Goal: Go to known website: Access a specific website the user already knows

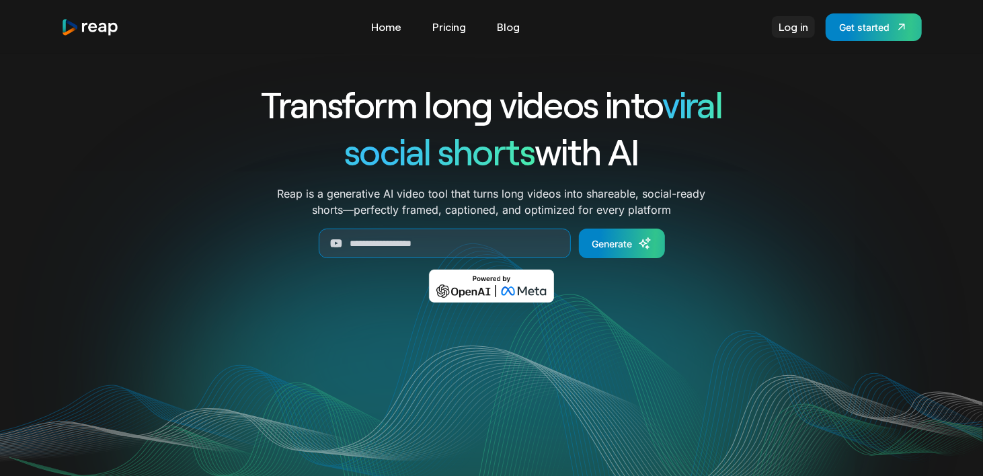
click at [793, 26] on link "Log in" at bounding box center [793, 27] width 43 height 22
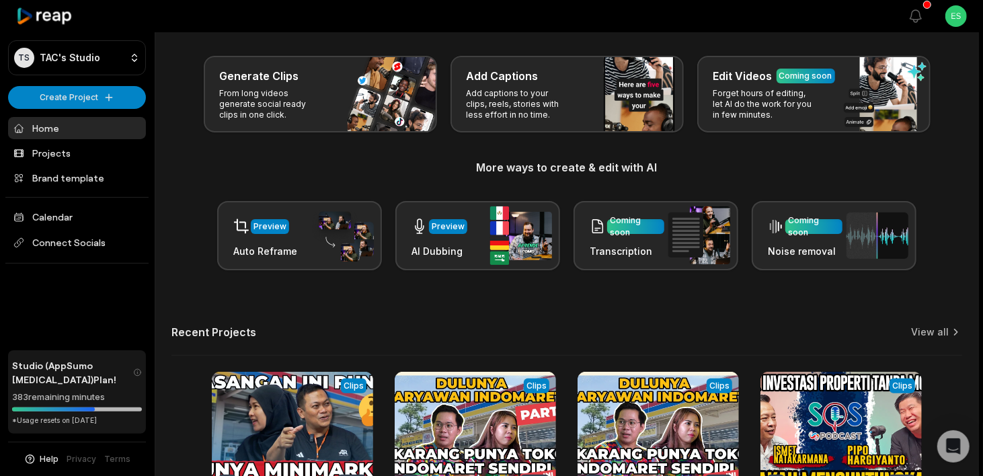
scroll to position [194, 0]
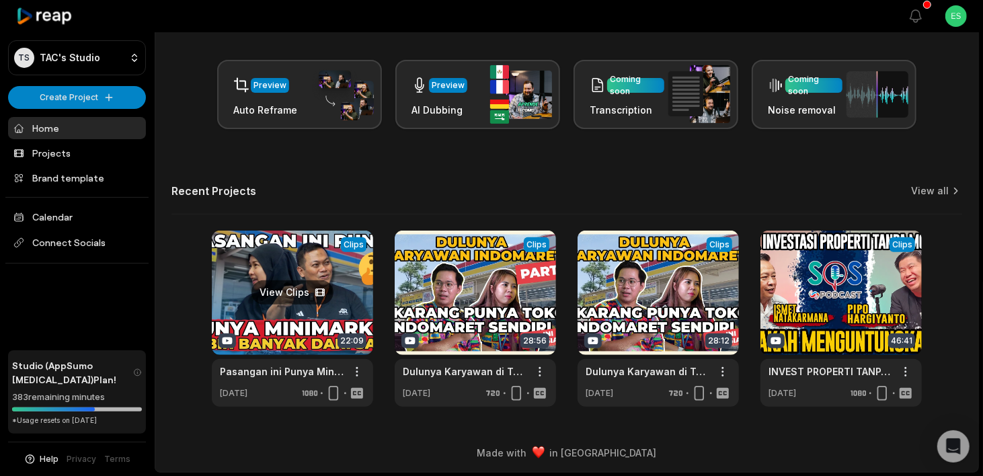
click at [290, 342] on link at bounding box center [292, 319] width 161 height 176
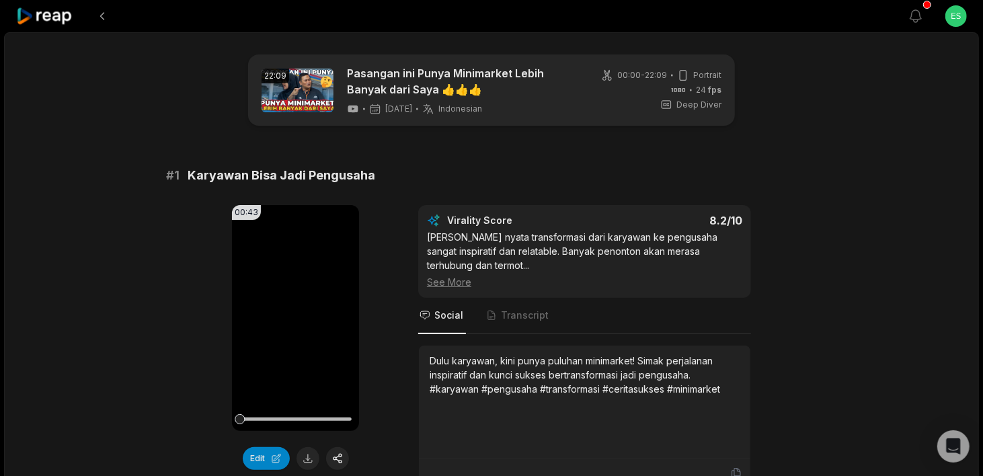
scroll to position [200, 0]
